Goal: Find specific page/section

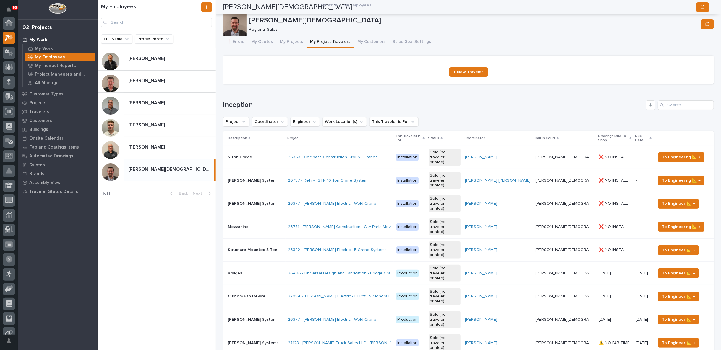
scroll to position [558, 0]
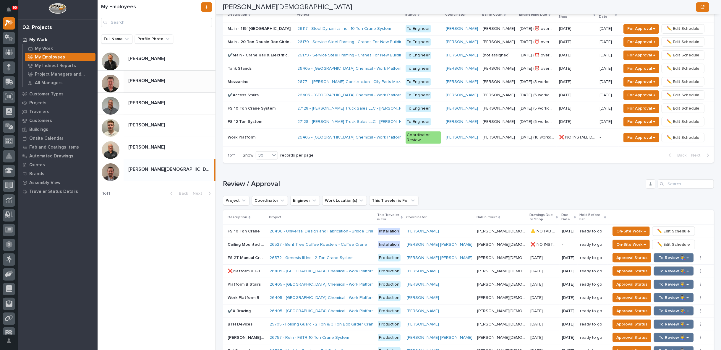
drag, startPoint x: 148, startPoint y: 77, endPoint x: 279, endPoint y: 109, distance: 134.4
click at [148, 77] on p "[PERSON_NAME]" at bounding box center [147, 80] width 38 height 7
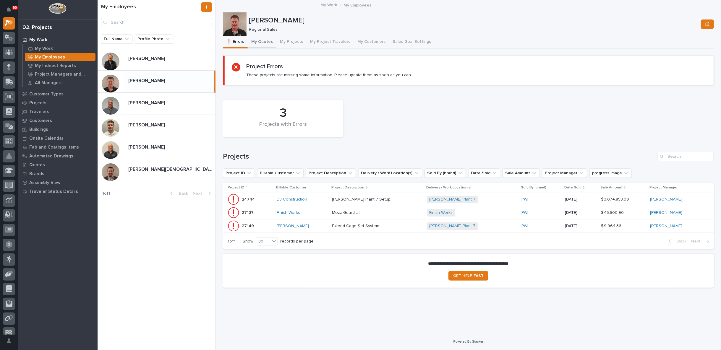
click at [269, 40] on button "My Quotes" at bounding box center [262, 42] width 29 height 12
